Goal: Information Seeking & Learning: Compare options

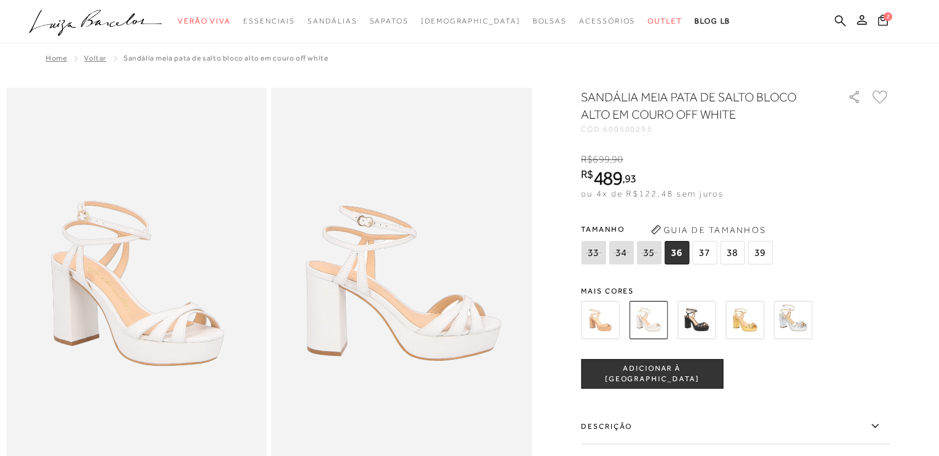
click at [604, 323] on img at bounding box center [600, 320] width 38 height 38
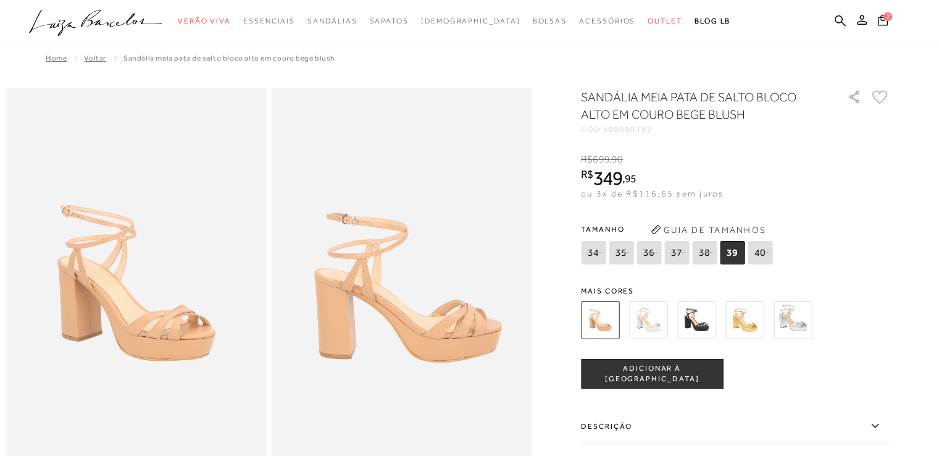
click at [788, 319] on img at bounding box center [793, 320] width 38 height 38
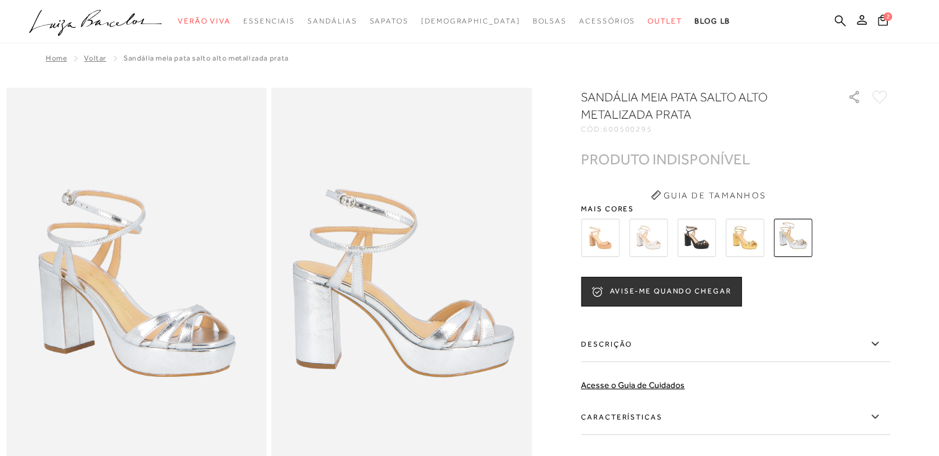
click at [749, 236] on img at bounding box center [745, 238] width 38 height 38
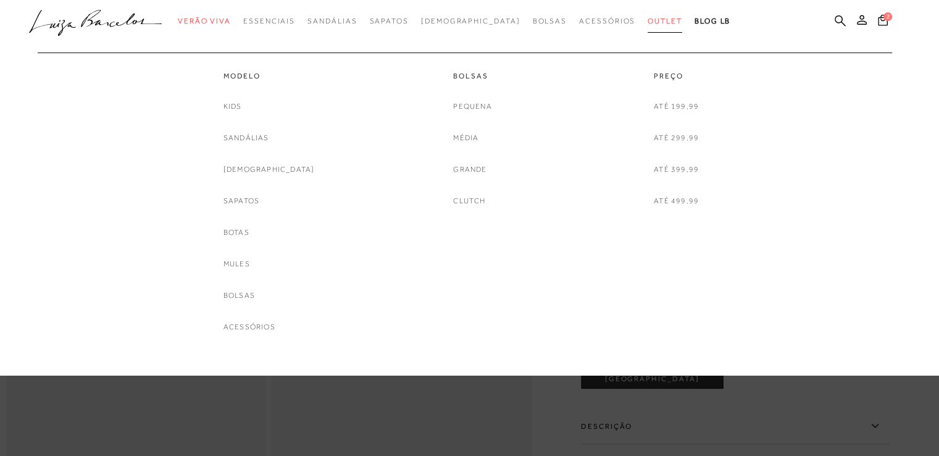
click at [648, 18] on span "Outlet" at bounding box center [665, 21] width 35 height 9
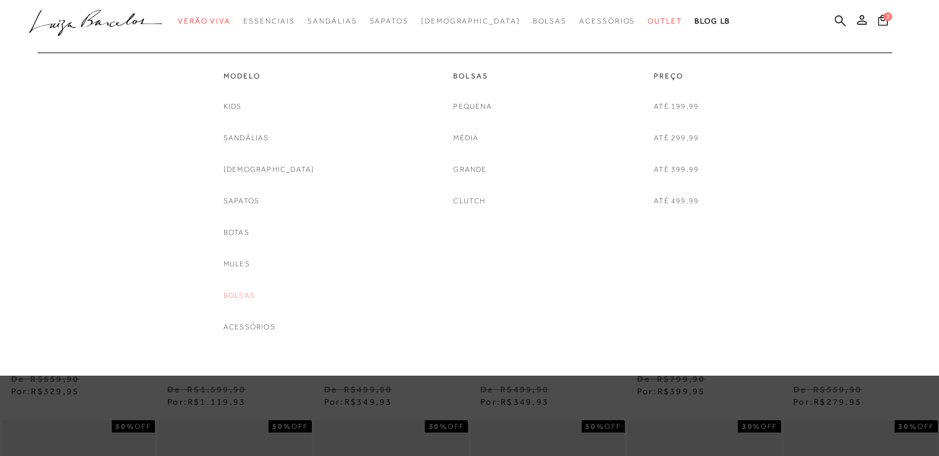
click at [255, 295] on link "Bolsas" at bounding box center [239, 295] width 31 height 13
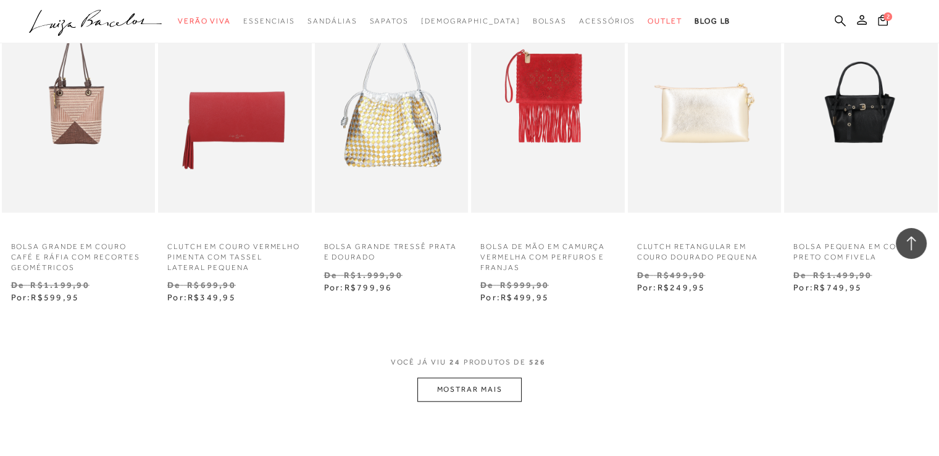
scroll to position [1173, 0]
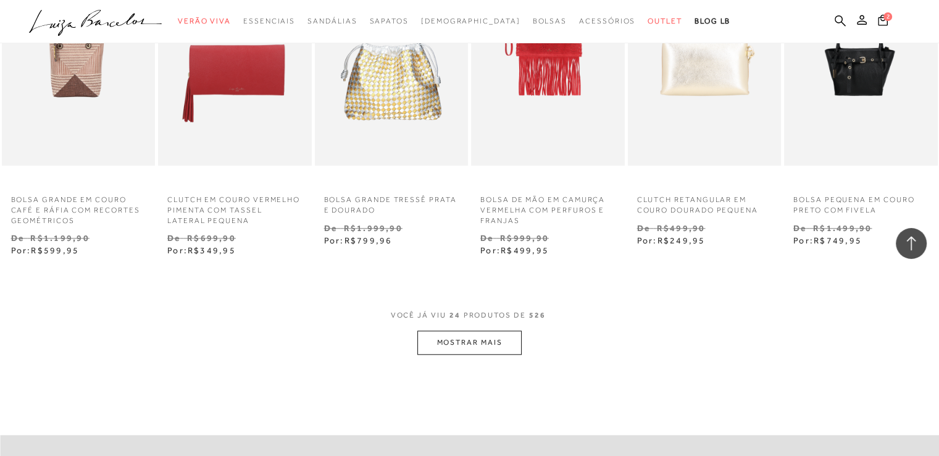
click at [476, 343] on button "MOSTRAR MAIS" at bounding box center [469, 342] width 104 height 24
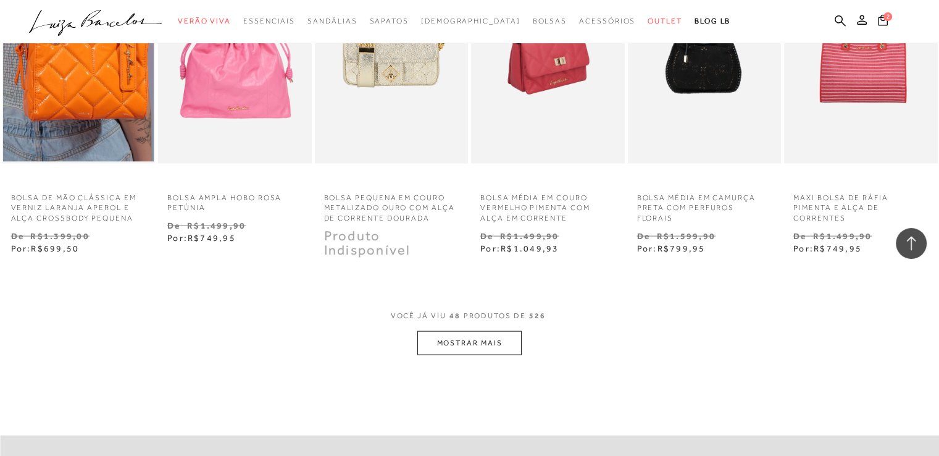
scroll to position [2593, 0]
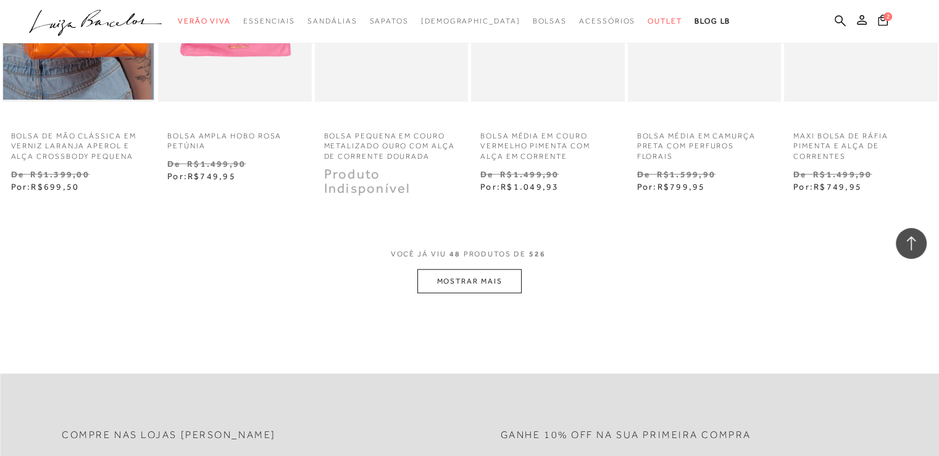
click at [466, 273] on button "MOSTRAR MAIS" at bounding box center [469, 281] width 104 height 24
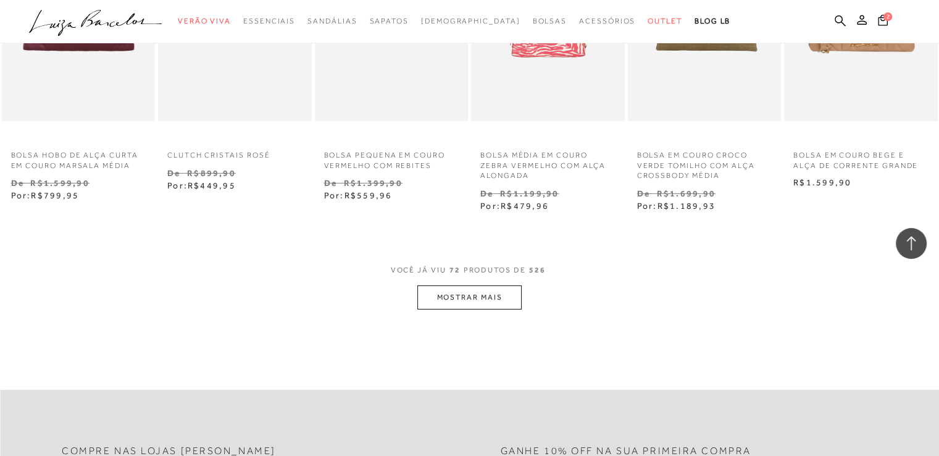
scroll to position [4014, 0]
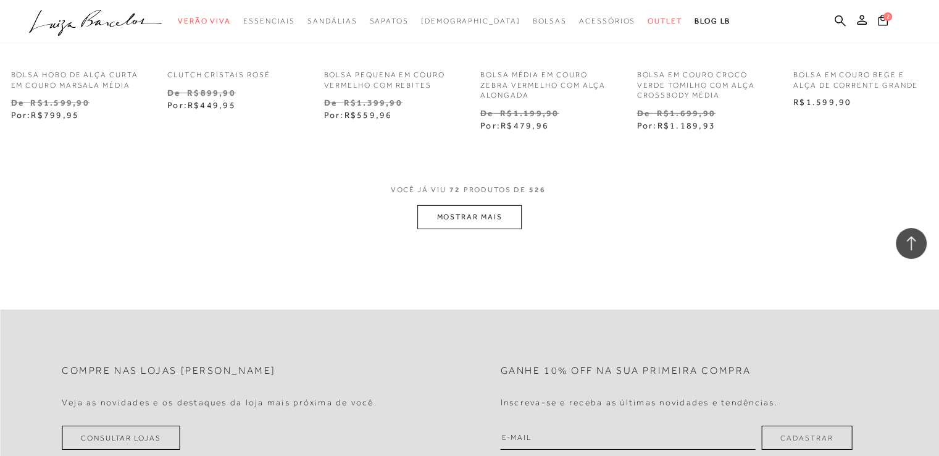
click at [487, 218] on button "MOSTRAR MAIS" at bounding box center [469, 217] width 104 height 24
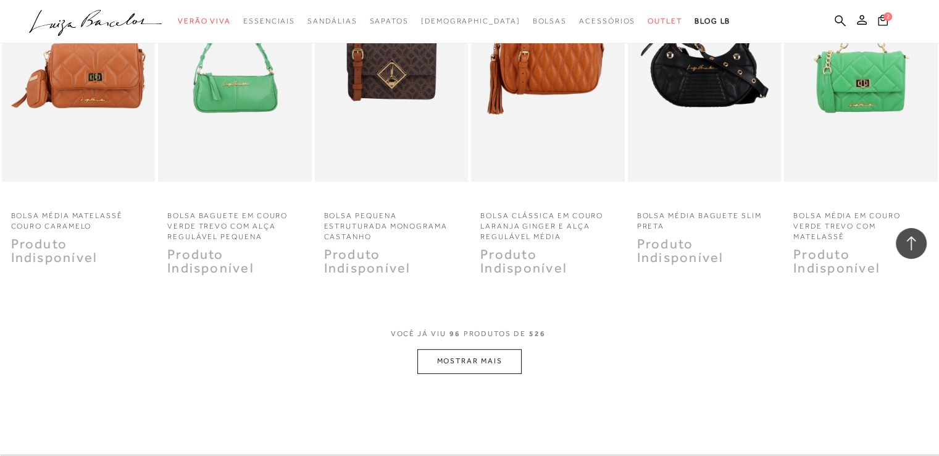
scroll to position [5249, 0]
